Goal: Check status: Check status

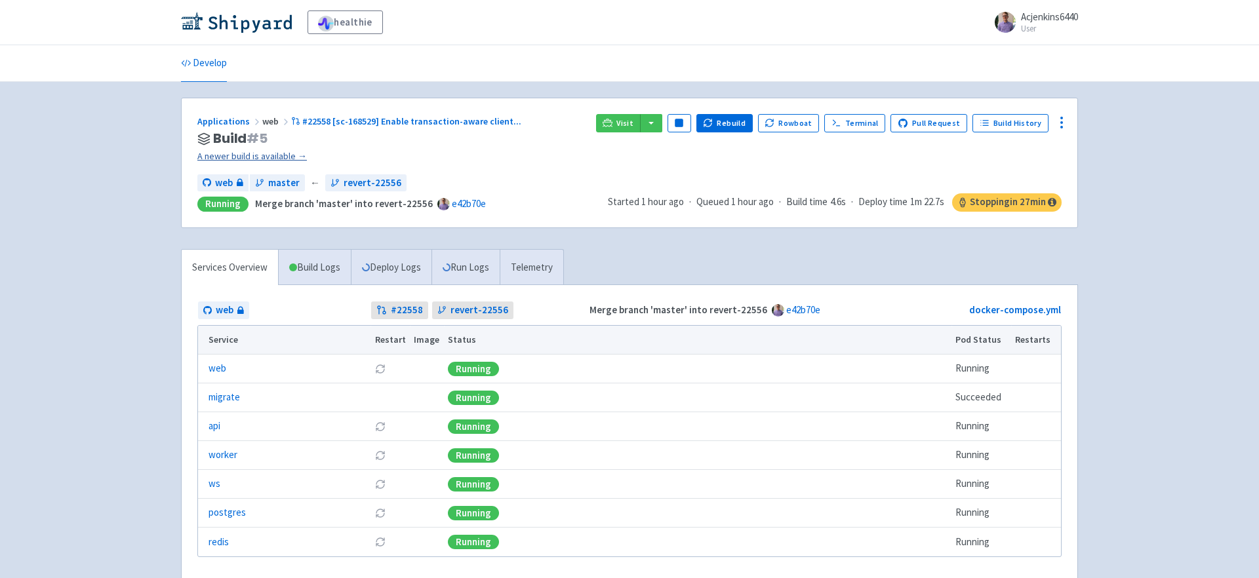
click at [251, 154] on link "A newer build is available →" at bounding box center [391, 156] width 388 height 15
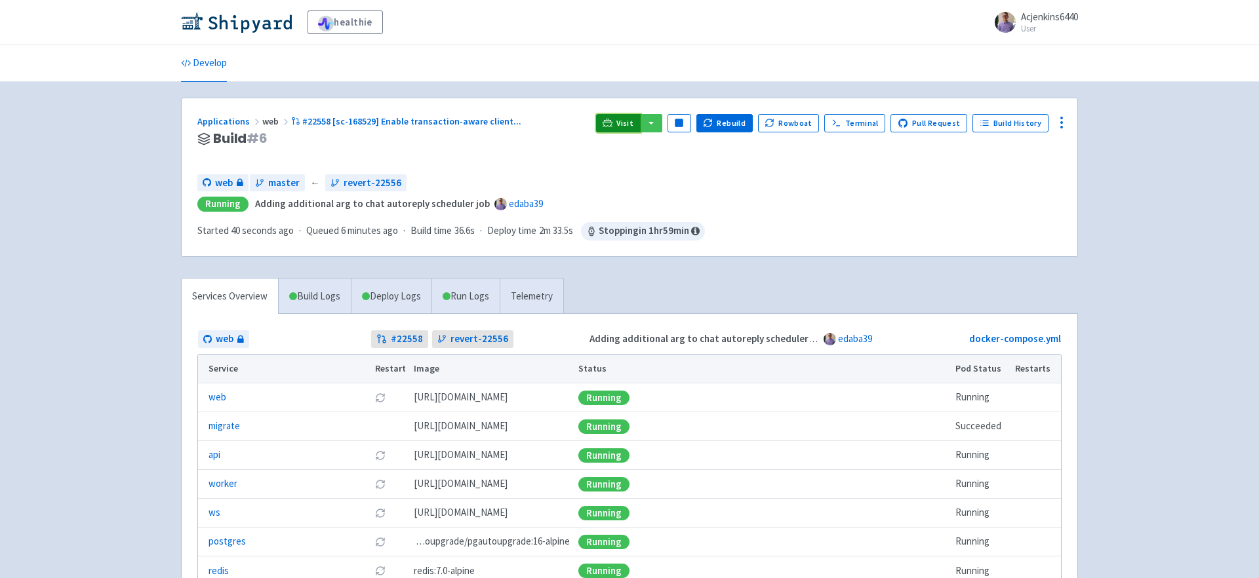
click at [613, 120] on icon at bounding box center [608, 123] width 10 height 10
